Goal: Task Accomplishment & Management: Manage account settings

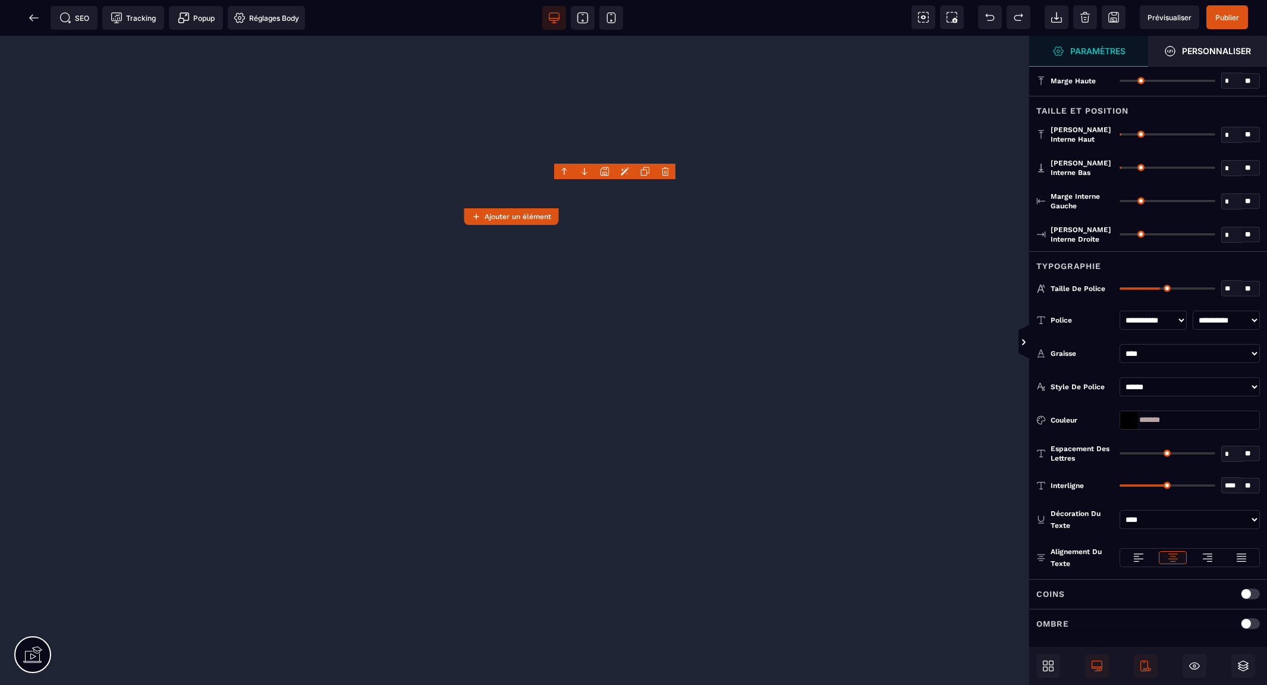
select select "***"
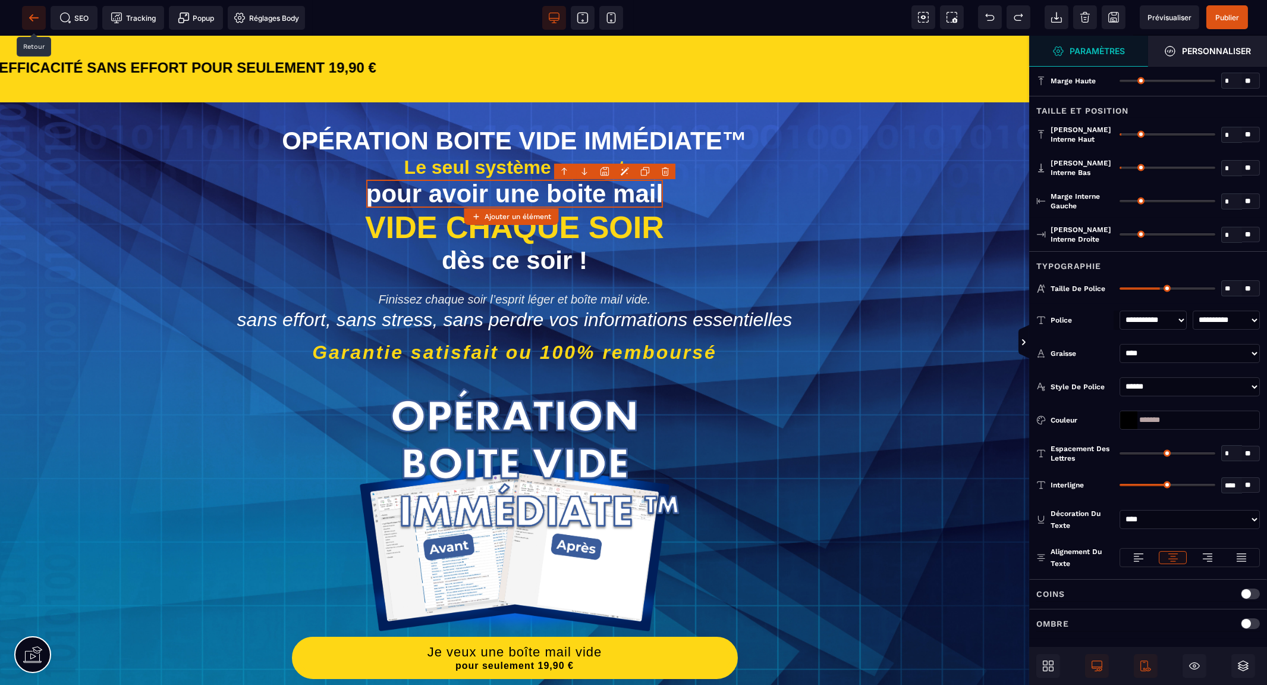
click at [30, 17] on icon at bounding box center [33, 17] width 9 height 1
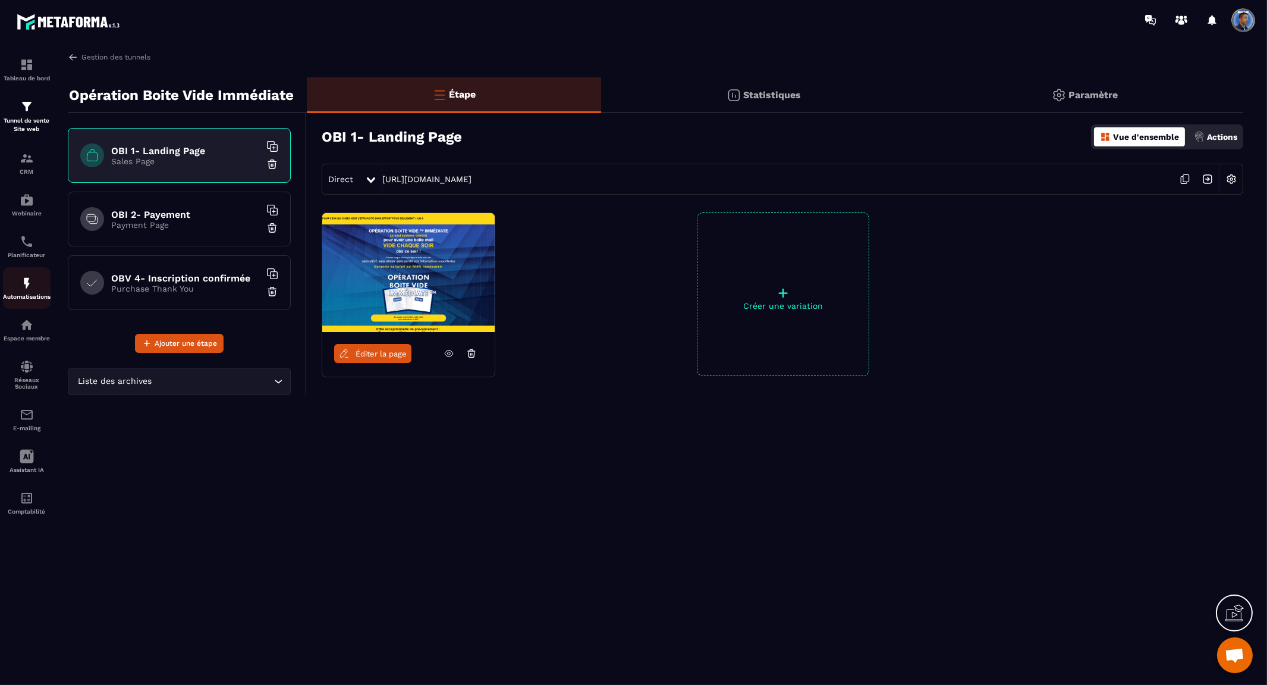
click at [27, 278] on img at bounding box center [27, 283] width 14 height 14
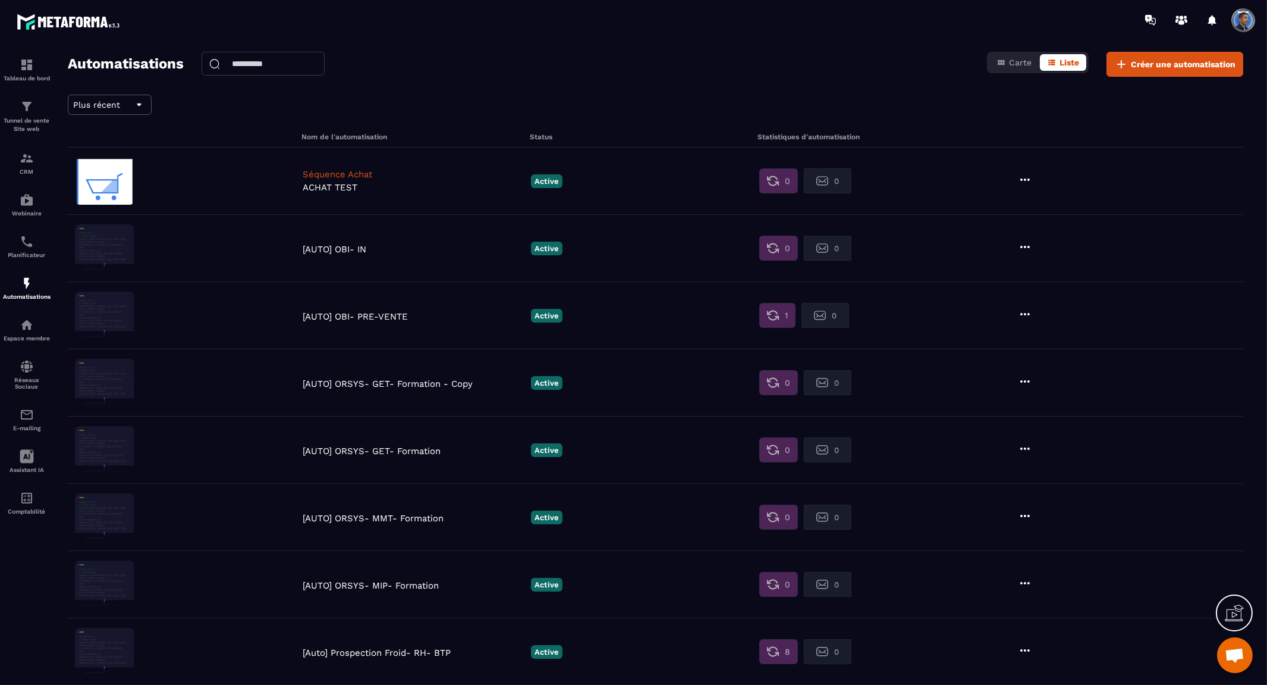
click at [396, 316] on p "[AUTO] OBI- PRE-VENTE" at bounding box center [414, 316] width 222 height 11
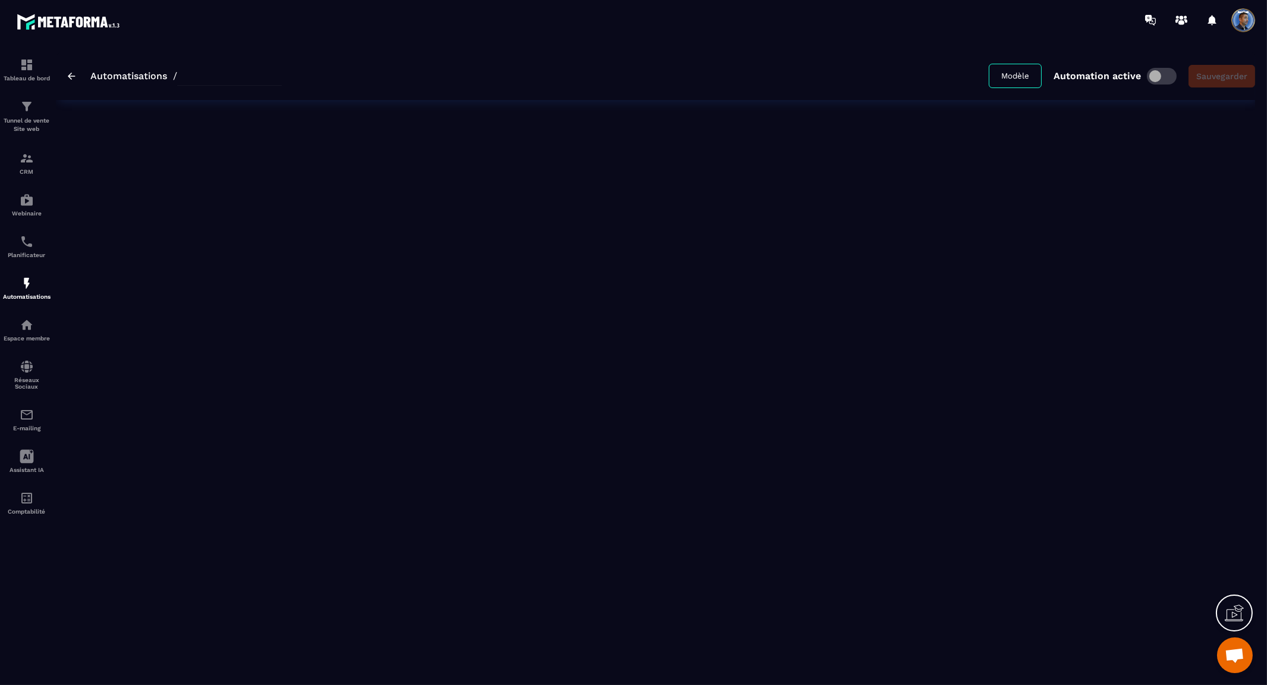
type input "**********"
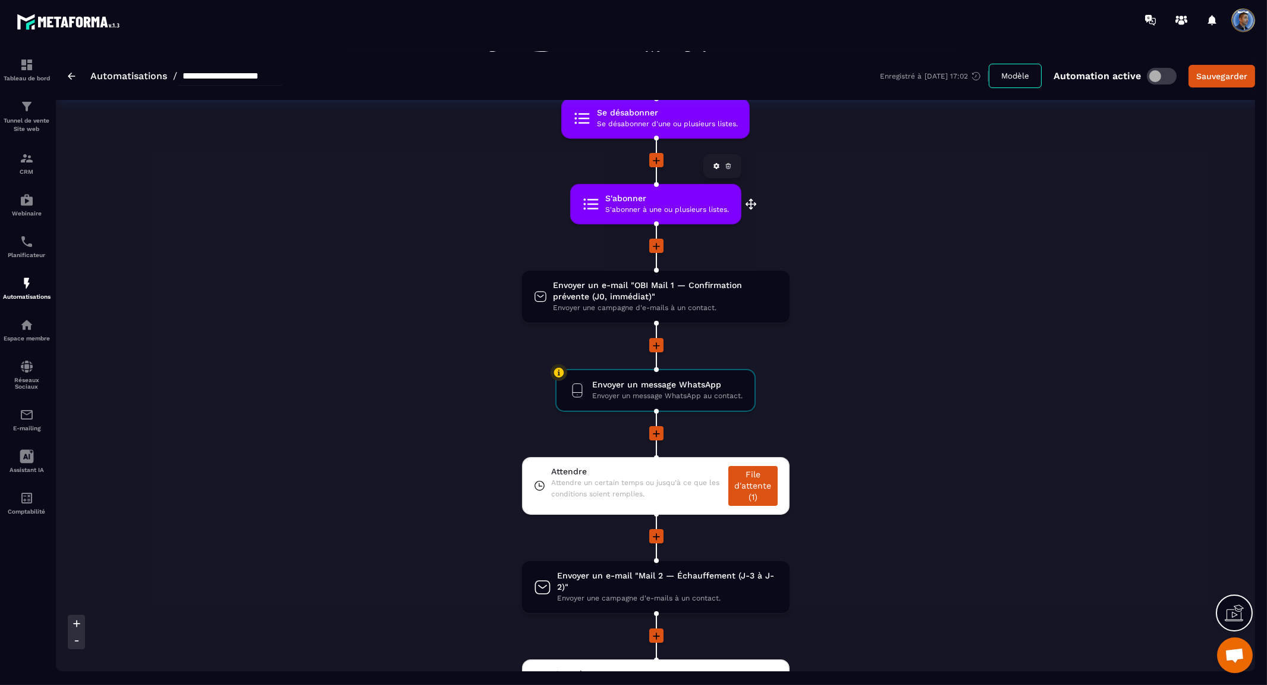
scroll to position [198, 0]
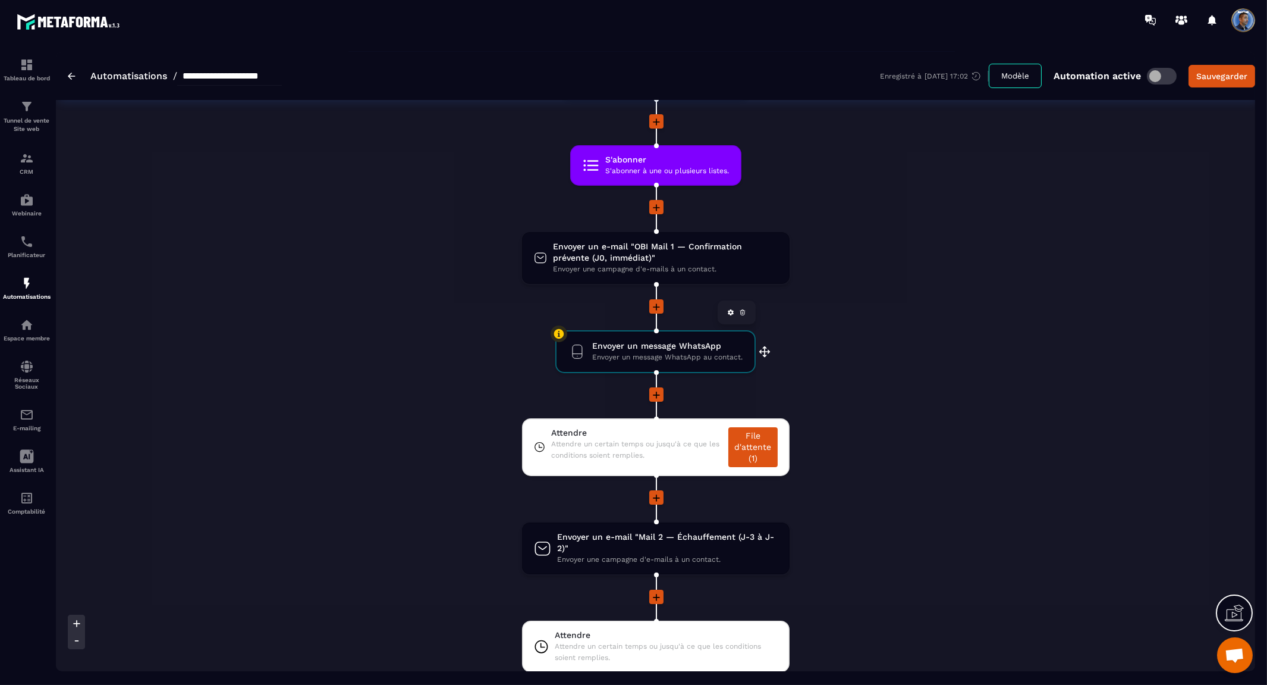
click at [681, 346] on span "Envoyer un message WhatsApp" at bounding box center [667, 345] width 150 height 11
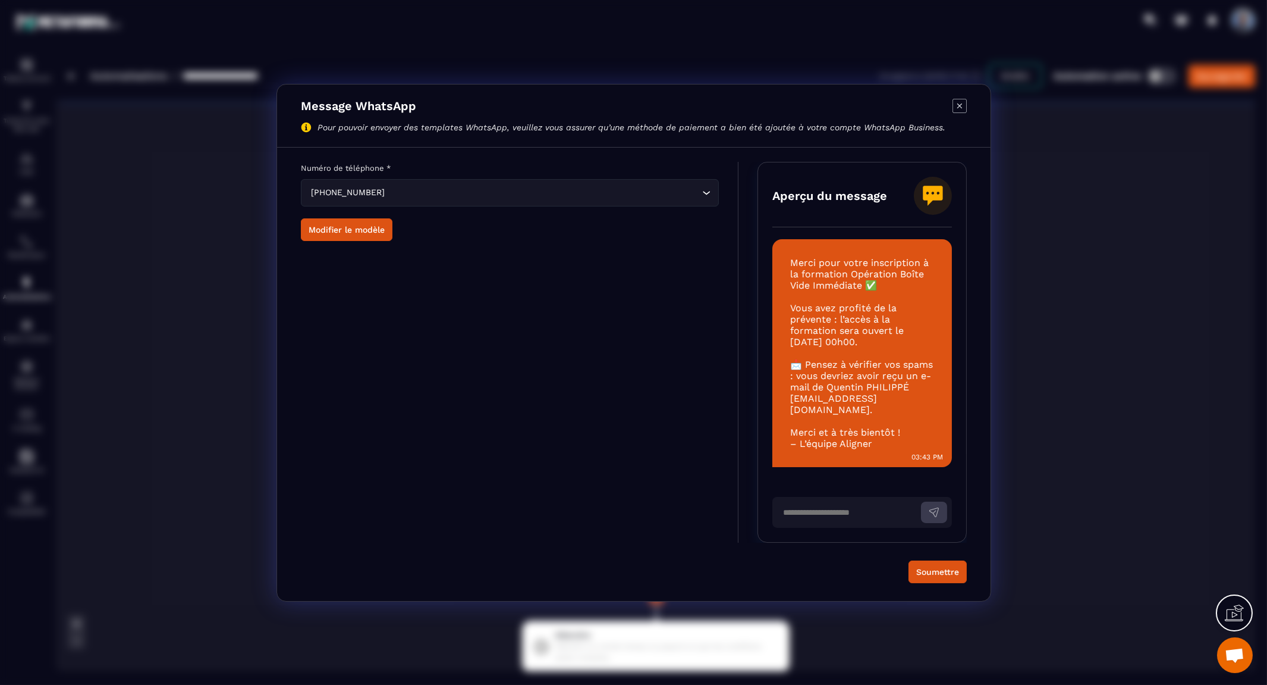
click at [959, 106] on icon "Modal window" at bounding box center [960, 106] width 14 height 14
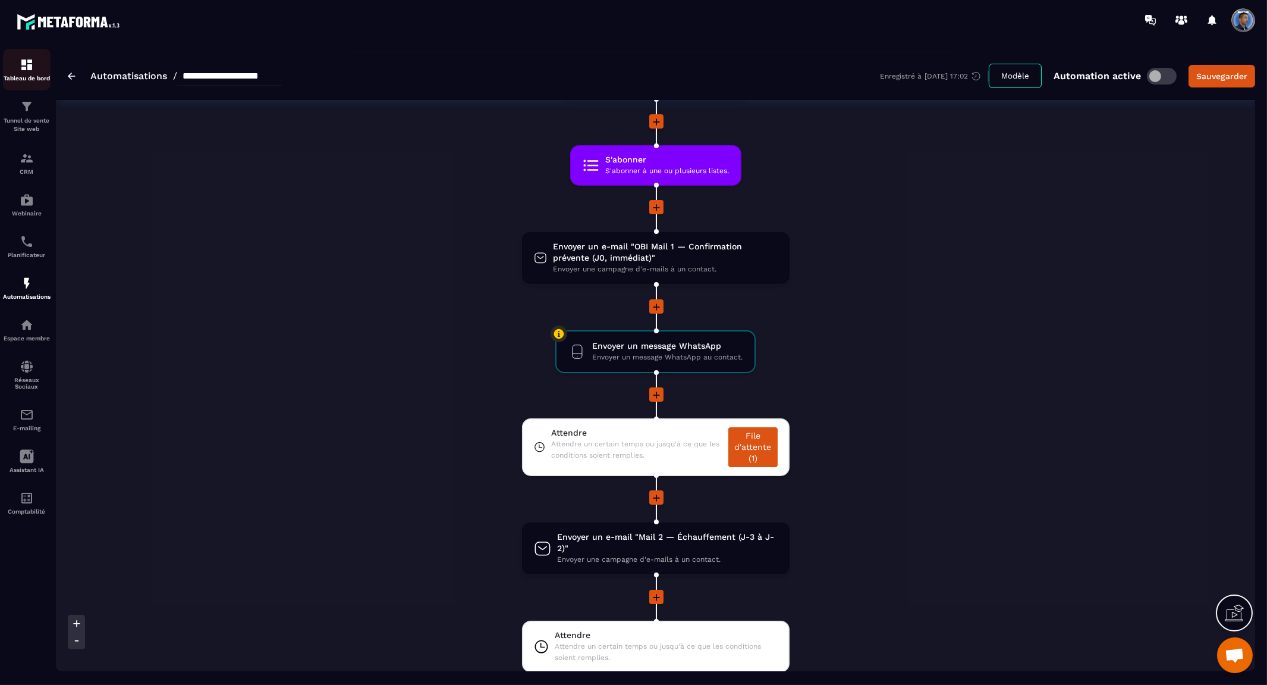
click at [21, 64] on img at bounding box center [27, 65] width 14 height 14
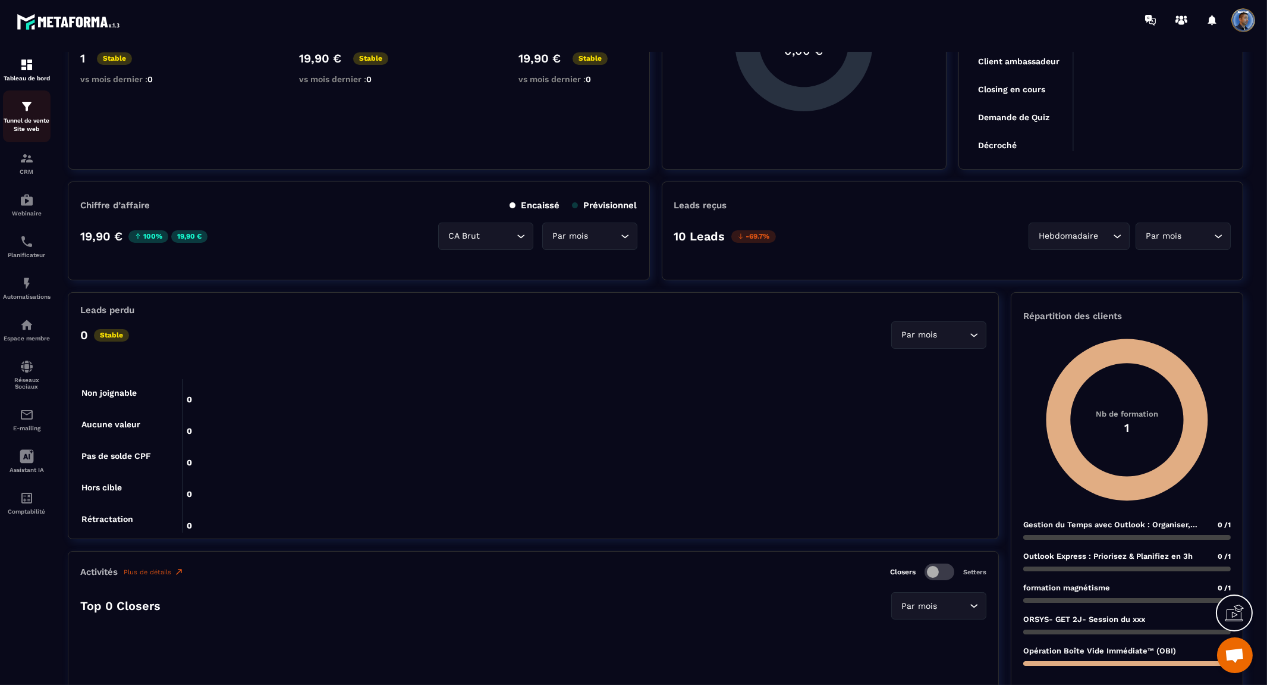
click at [28, 112] on img at bounding box center [27, 106] width 14 height 14
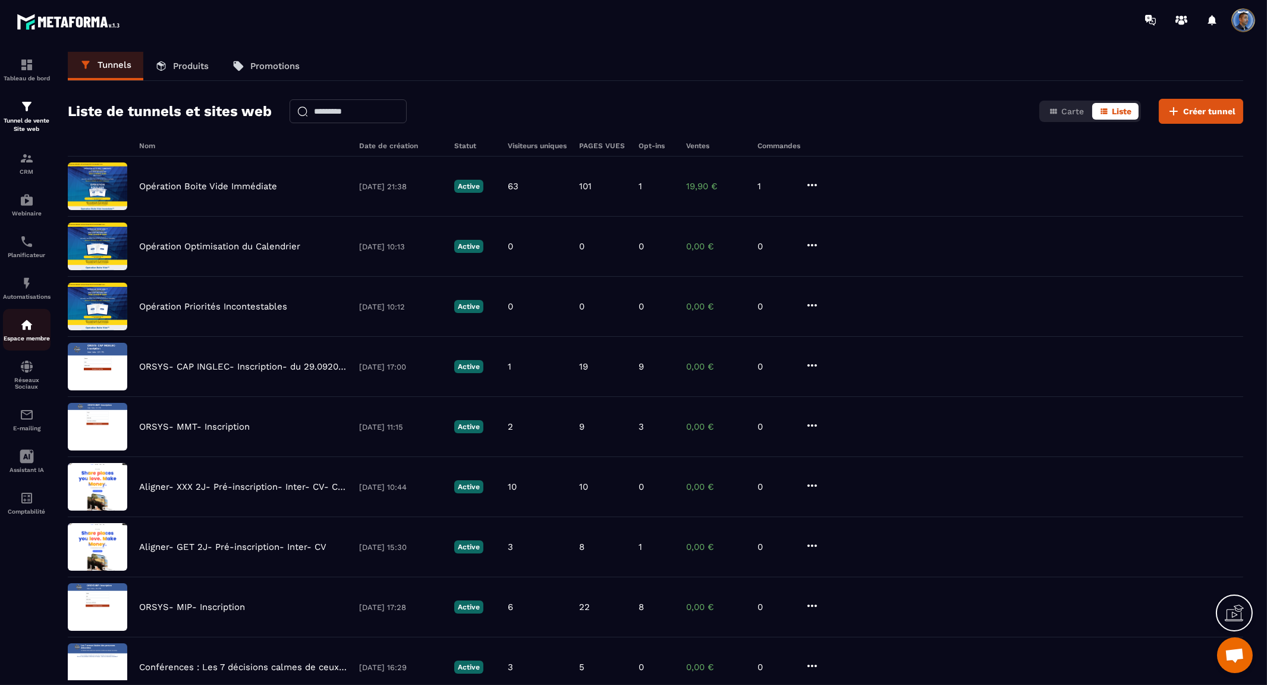
click at [36, 331] on div "Espace membre" at bounding box center [27, 330] width 48 height 24
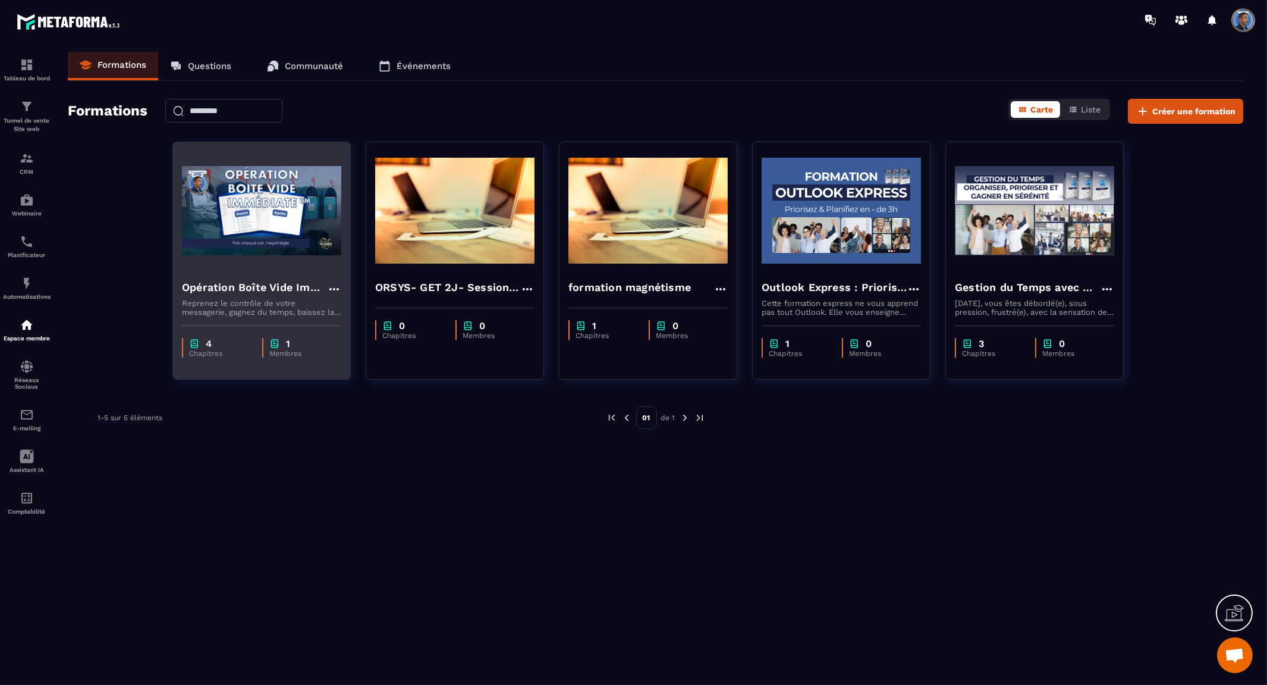
click at [307, 328] on div "4 Chapitres 1 Membres" at bounding box center [261, 341] width 177 height 50
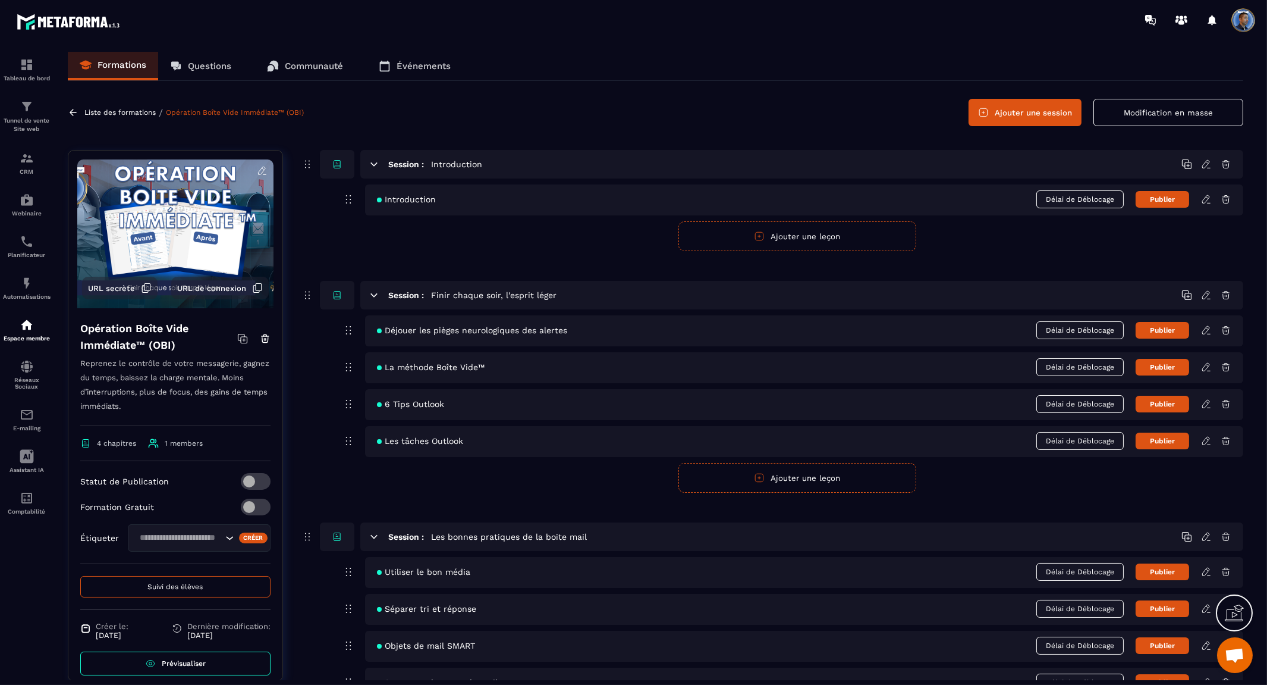
click at [1170, 334] on button "Publier" at bounding box center [1163, 330] width 54 height 17
click at [1207, 366] on icon at bounding box center [1206, 367] width 11 height 11
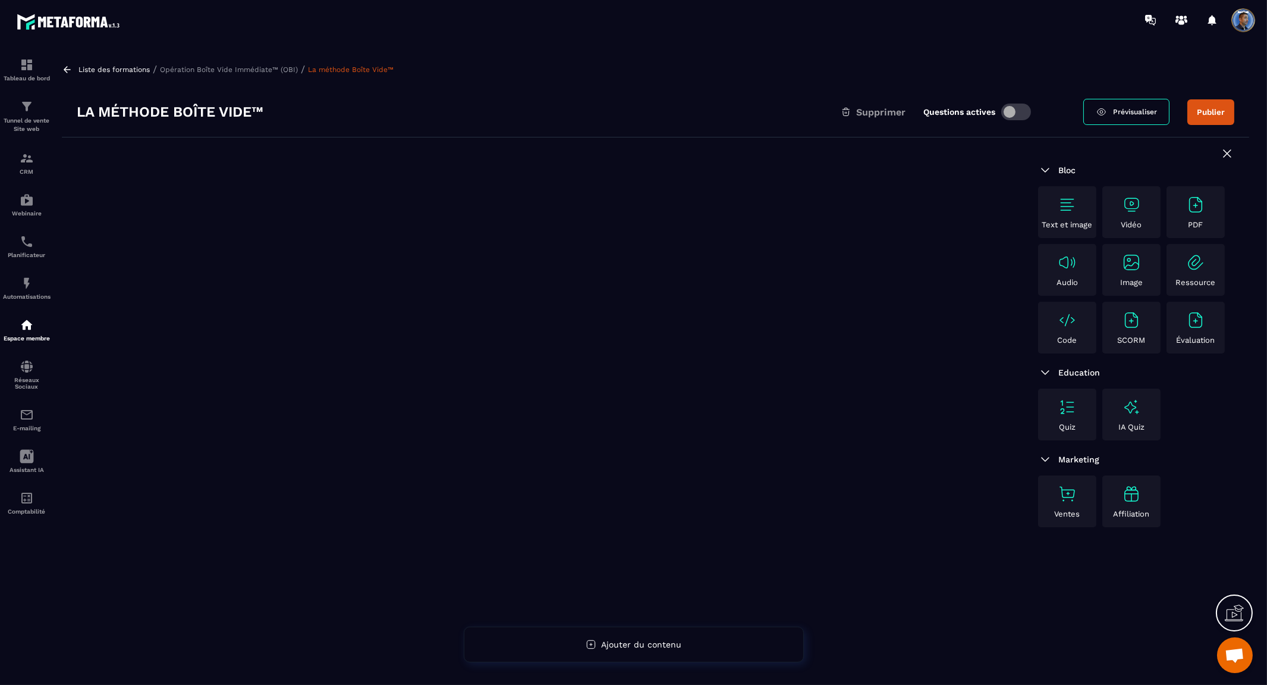
click at [1132, 202] on img at bounding box center [1131, 204] width 19 height 19
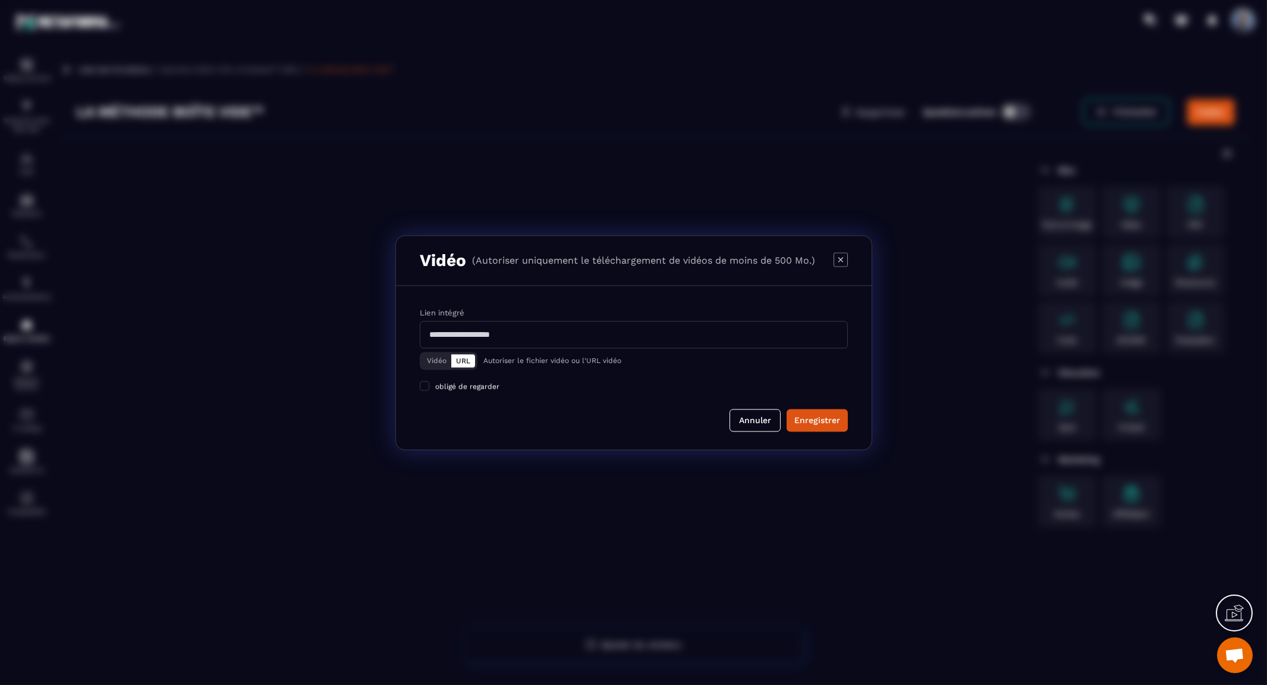
click at [431, 358] on button "Vidéo" at bounding box center [436, 360] width 29 height 13
